Goal: Task Accomplishment & Management: Manage account settings

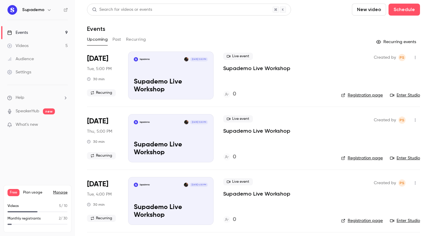
click at [63, 27] on link "Events 9" at bounding box center [37, 32] width 75 height 13
click at [131, 40] on button "Recurring" at bounding box center [136, 40] width 20 height 10
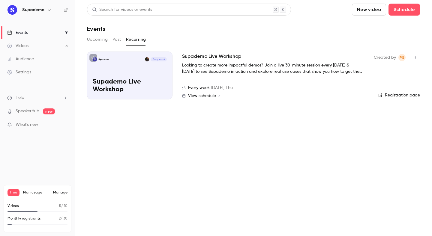
click at [198, 58] on h2 "Supademo Live Workshop" at bounding box center [211, 56] width 59 height 7
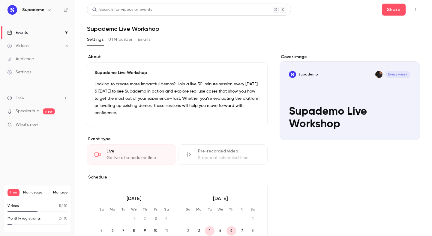
scroll to position [174, 0]
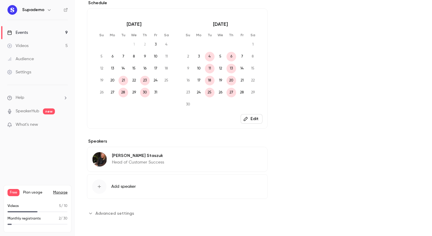
click at [125, 210] on span "Advanced settings" at bounding box center [114, 213] width 39 height 6
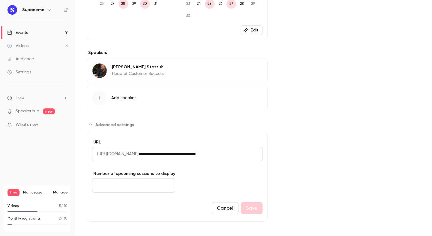
scroll to position [267, 0]
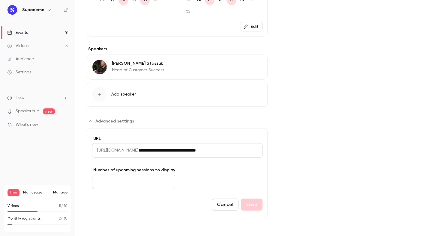
click at [197, 151] on input "**********" at bounding box center [200, 150] width 124 height 14
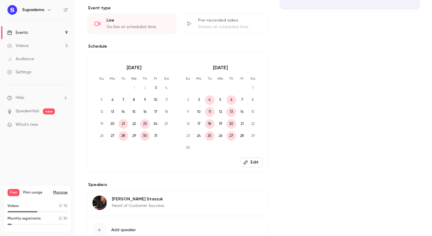
scroll to position [154, 0]
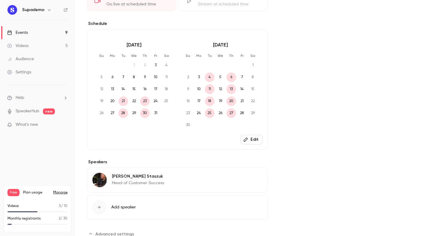
click at [48, 33] on link "Events 9" at bounding box center [37, 32] width 75 height 13
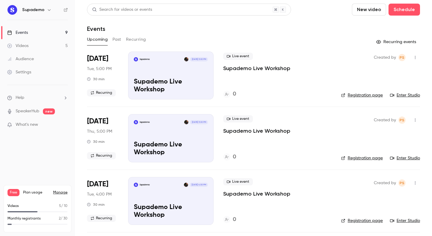
click at [134, 38] on button "Recurring" at bounding box center [136, 40] width 20 height 10
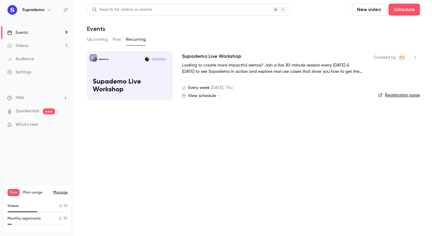
click at [197, 57] on h2 "Supademo Live Workshop" at bounding box center [211, 56] width 59 height 7
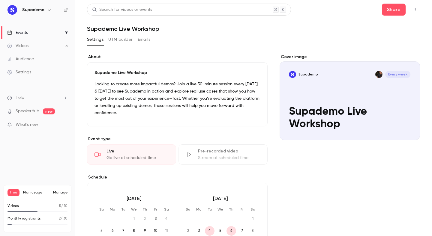
click at [45, 33] on link "Events 9" at bounding box center [37, 32] width 75 height 13
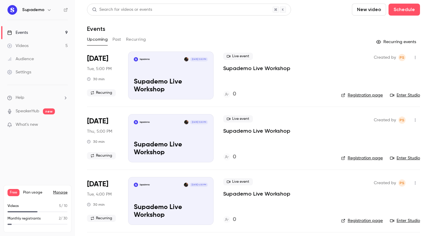
click at [137, 39] on button "Recurring" at bounding box center [136, 40] width 20 height 10
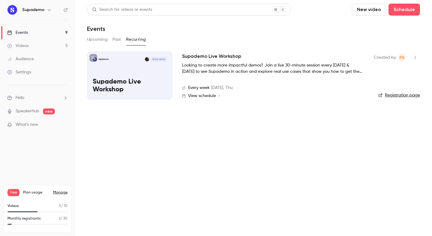
click at [92, 41] on button "Upcoming" at bounding box center [97, 40] width 21 height 10
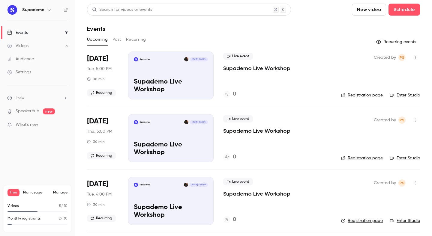
click at [133, 37] on button "Recurring" at bounding box center [136, 40] width 20 height 10
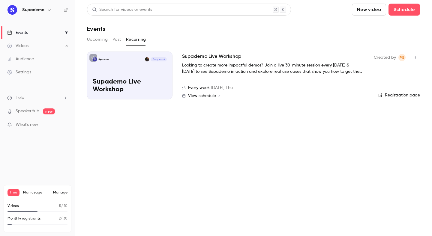
click at [219, 58] on h2 "Supademo Live Workshop" at bounding box center [211, 56] width 59 height 7
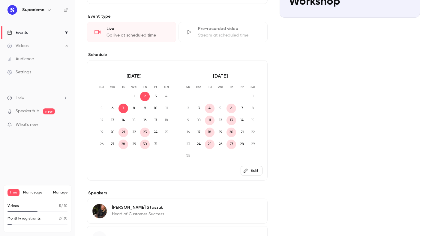
scroll to position [133, 0]
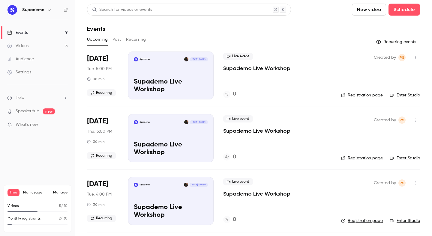
click at [142, 41] on button "Recurring" at bounding box center [136, 40] width 20 height 10
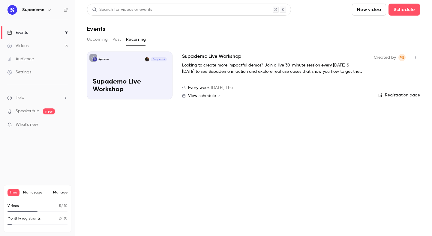
click at [207, 55] on h2 "Supademo Live Workshop" at bounding box center [211, 56] width 59 height 7
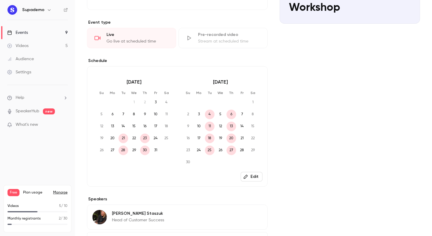
scroll to position [137, 0]
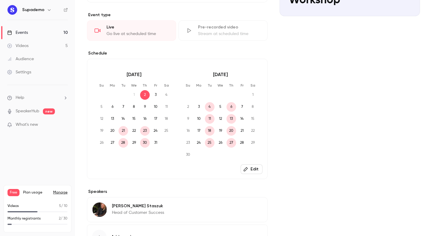
scroll to position [17, 0]
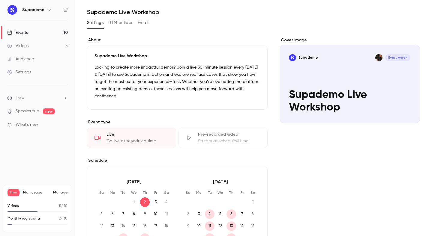
click at [55, 28] on link "Events 10" at bounding box center [37, 32] width 75 height 13
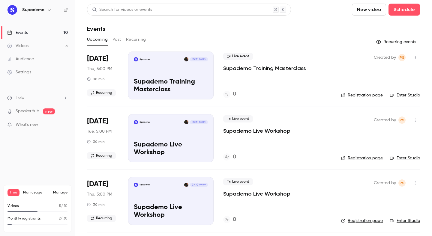
click at [276, 67] on p "Supademo Training Masterclass" at bounding box center [264, 68] width 83 height 7
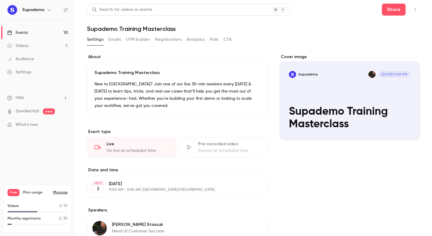
click at [171, 44] on button "Registrations" at bounding box center [168, 40] width 27 height 10
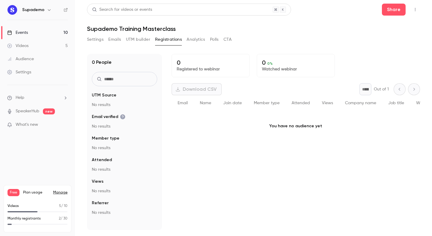
click at [36, 35] on link "Events 10" at bounding box center [37, 32] width 75 height 13
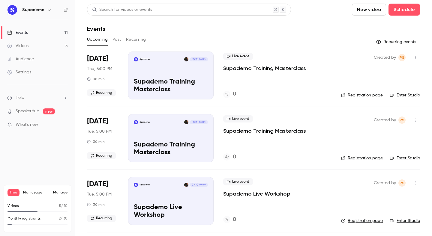
click at [138, 39] on button "Recurring" at bounding box center [136, 40] width 20 height 10
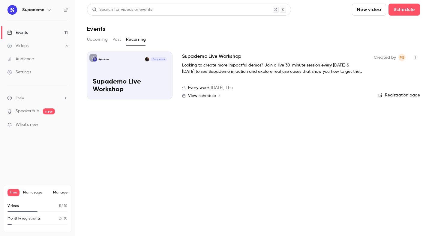
click at [206, 64] on p "Looking to create more impactful demos? Join a live 30-minute session every [DA…" at bounding box center [272, 68] width 180 height 13
click at [98, 40] on button "Upcoming" at bounding box center [97, 40] width 21 height 10
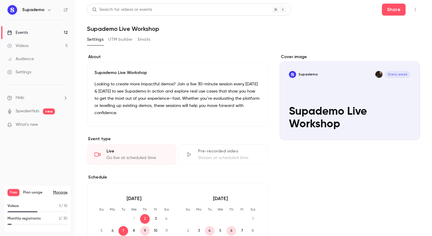
click at [59, 34] on link "Events 12" at bounding box center [37, 32] width 75 height 13
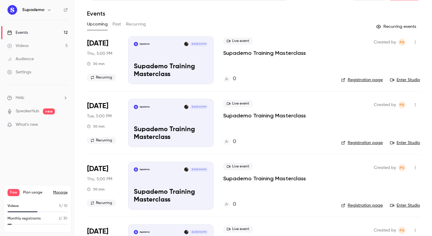
scroll to position [22, 0]
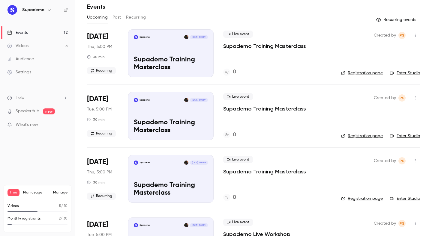
click at [136, 16] on button "Recurring" at bounding box center [136, 18] width 20 height 10
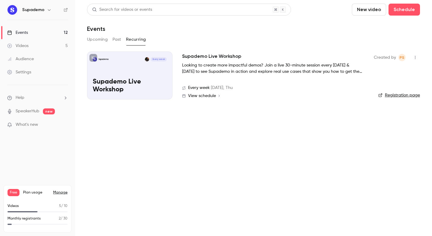
click at [413, 94] on link "Registration page" at bounding box center [399, 95] width 42 height 6
